Goal: Information Seeking & Learning: Find contact information

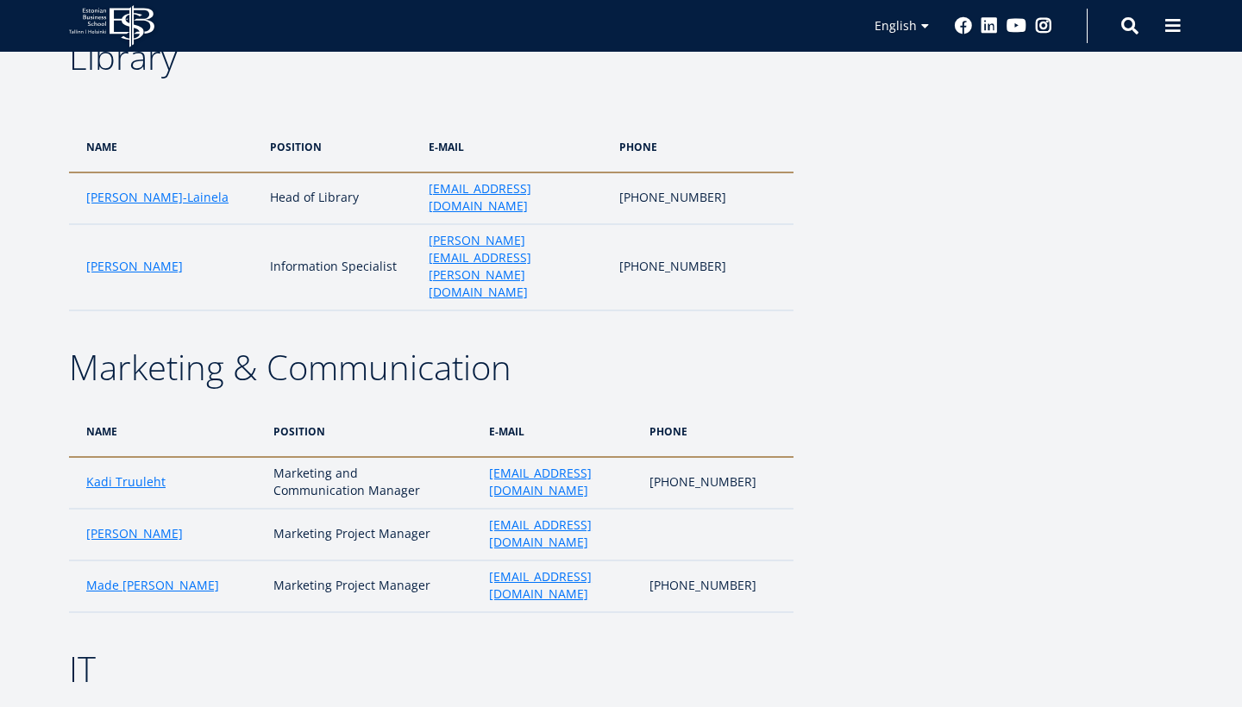
scroll to position [3523, 0]
